Goal: Find specific page/section: Find specific page/section

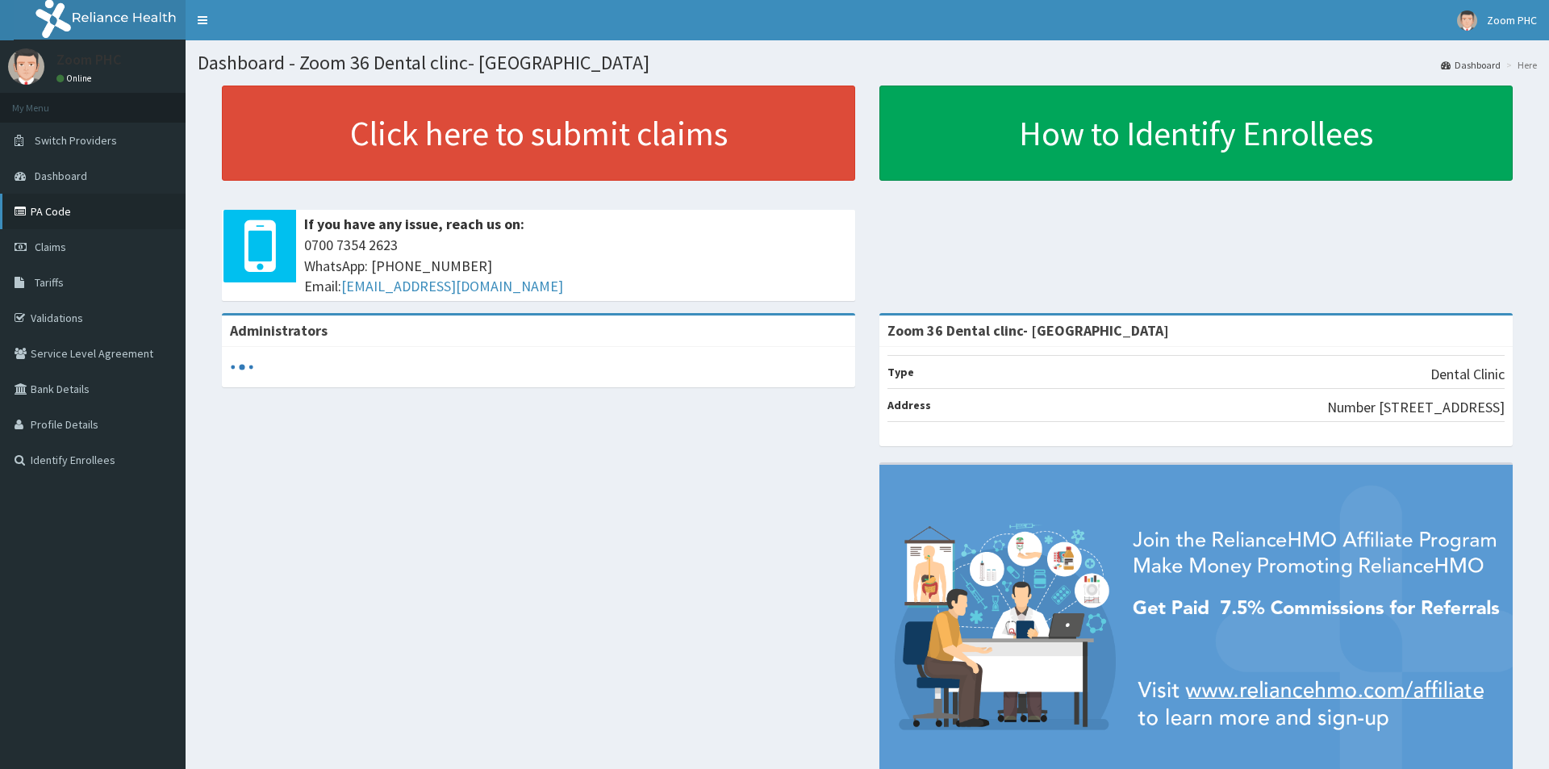
click at [81, 222] on link "PA Code" at bounding box center [93, 212] width 186 height 36
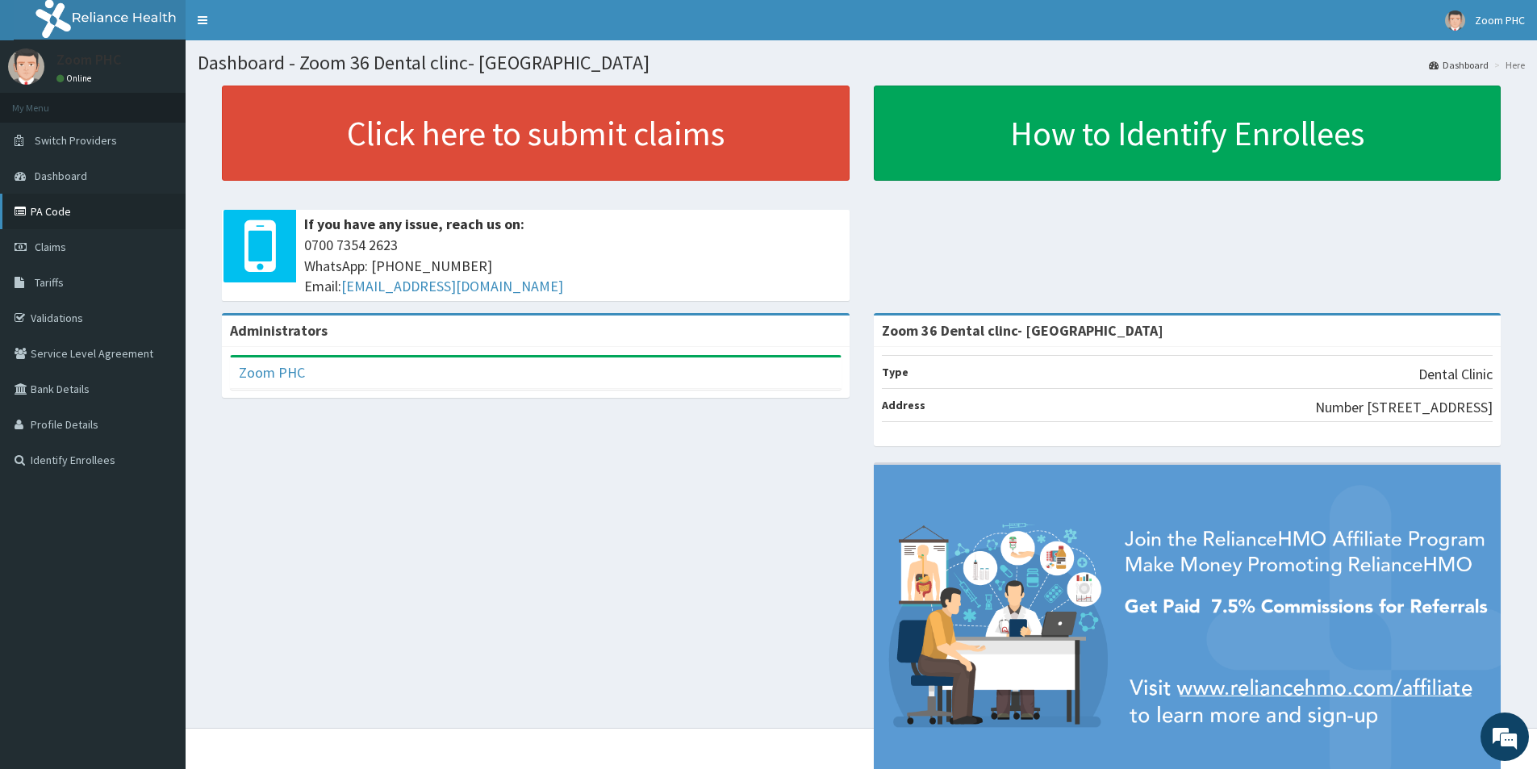
click at [84, 207] on link "PA Code" at bounding box center [93, 212] width 186 height 36
